Goal: Navigation & Orientation: Find specific page/section

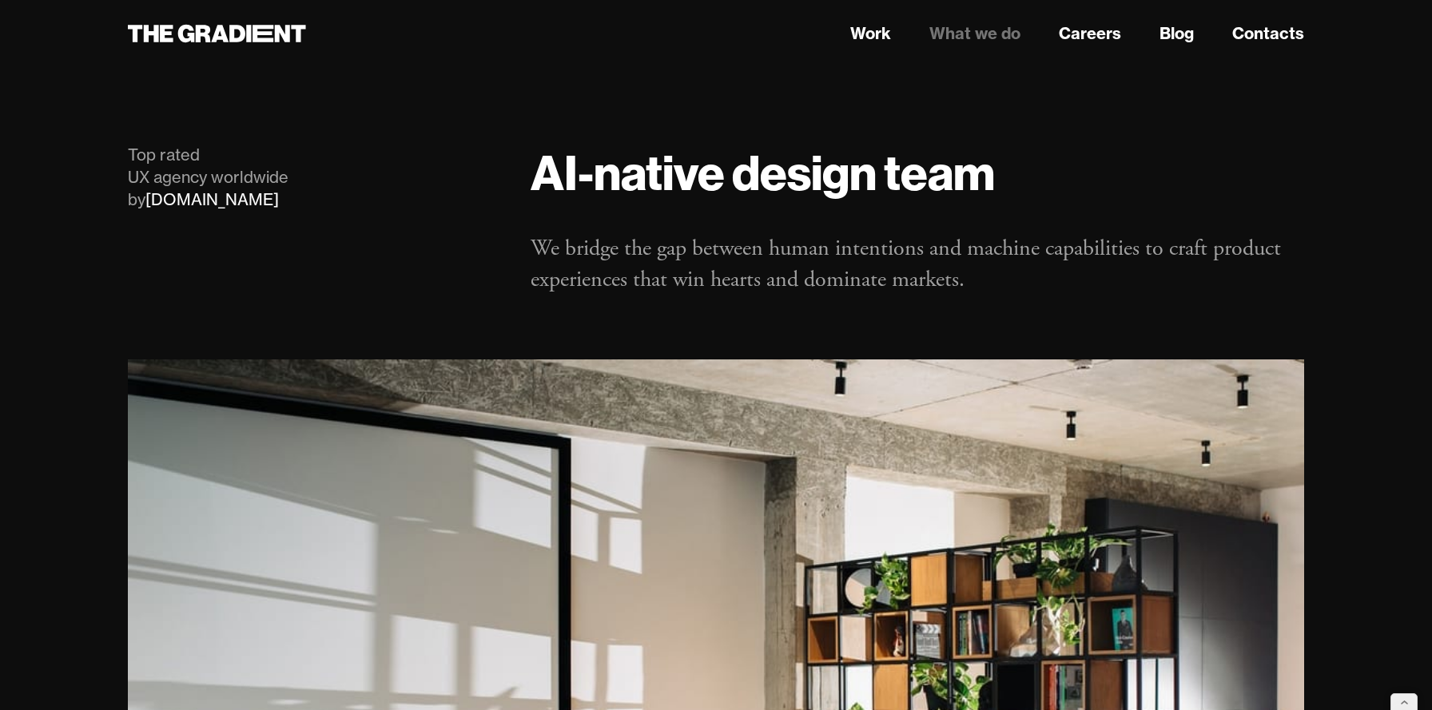
click at [248, 38] on icon at bounding box center [248, 34] width 5 height 18
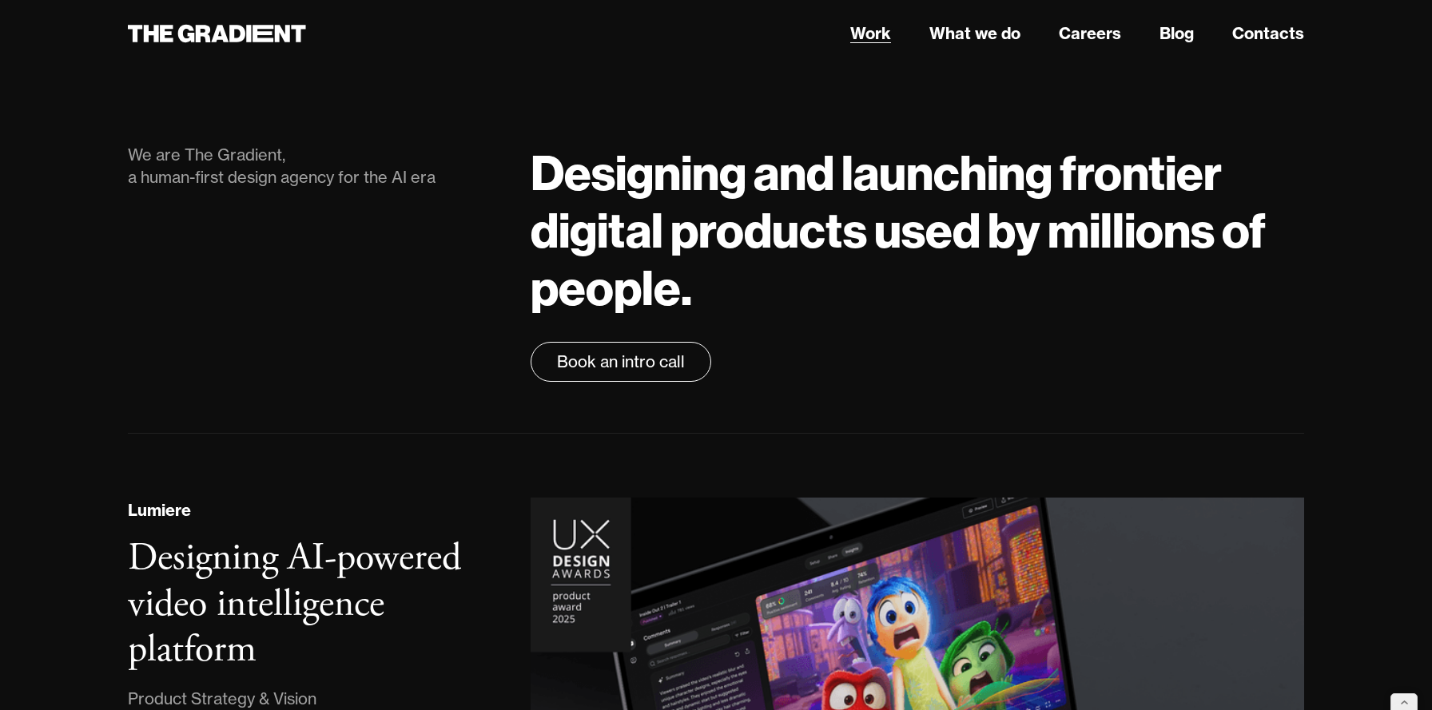
click at [872, 30] on link "Work" at bounding box center [870, 34] width 41 height 24
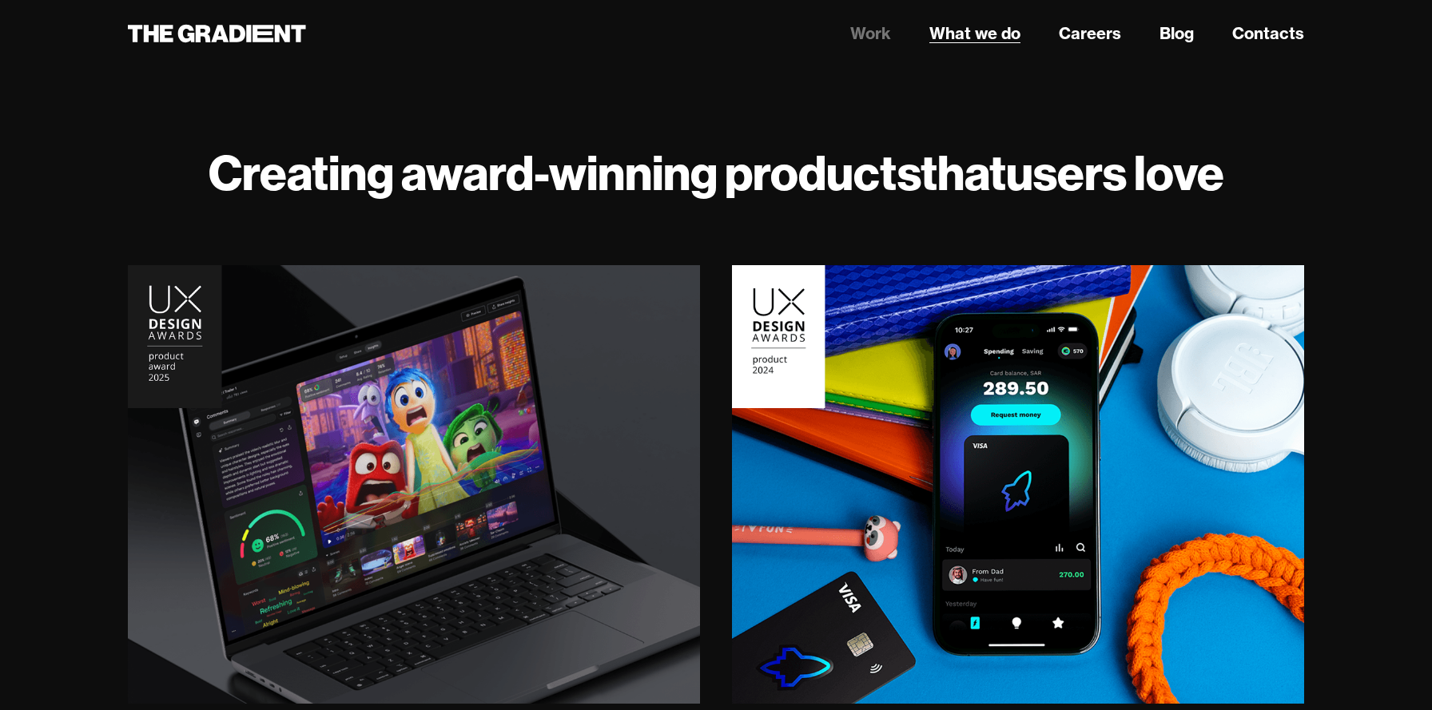
click at [940, 38] on link "What we do" at bounding box center [974, 34] width 91 height 24
